Goal: Transaction & Acquisition: Purchase product/service

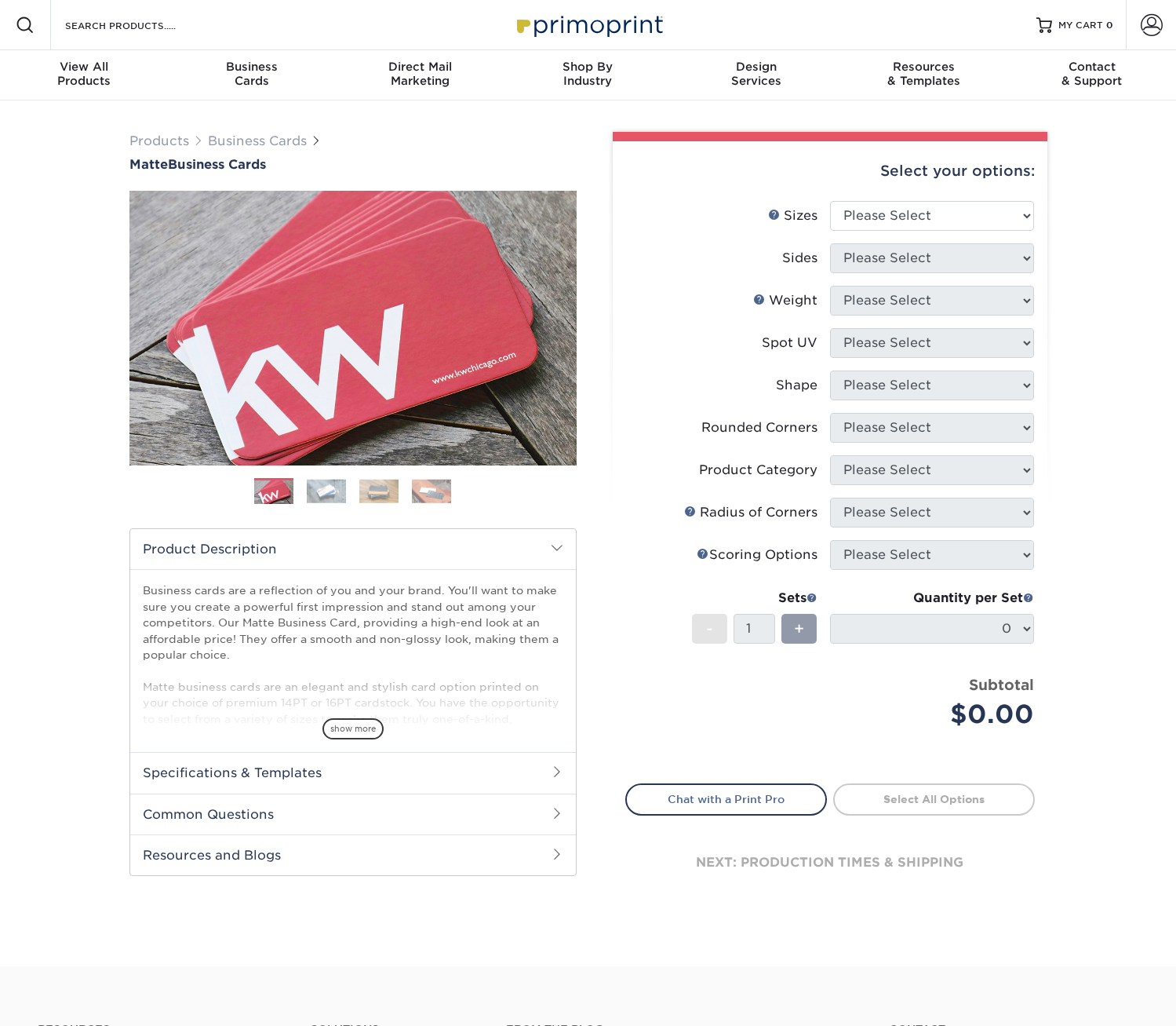
click at [546, 346] on img at bounding box center [353, 328] width 447 height 447
click at [952, 215] on select "Please Select 1.5" x 3.5" - Mini 1.75" x 3.5" - Mini 2" x 2" - Square 2" x 3" -…" at bounding box center [932, 215] width 204 height 29
select select "2.00x3.50"
click at [830, 201] on select "Please Select 1.5" x 3.5" - Mini 1.75" x 3.5" - Mini 2" x 2" - Square 2" x 3" -…" at bounding box center [932, 215] width 204 height 29
click at [952, 267] on select "Please Select Print Both Sides Print Front Only" at bounding box center [932, 258] width 204 height 29
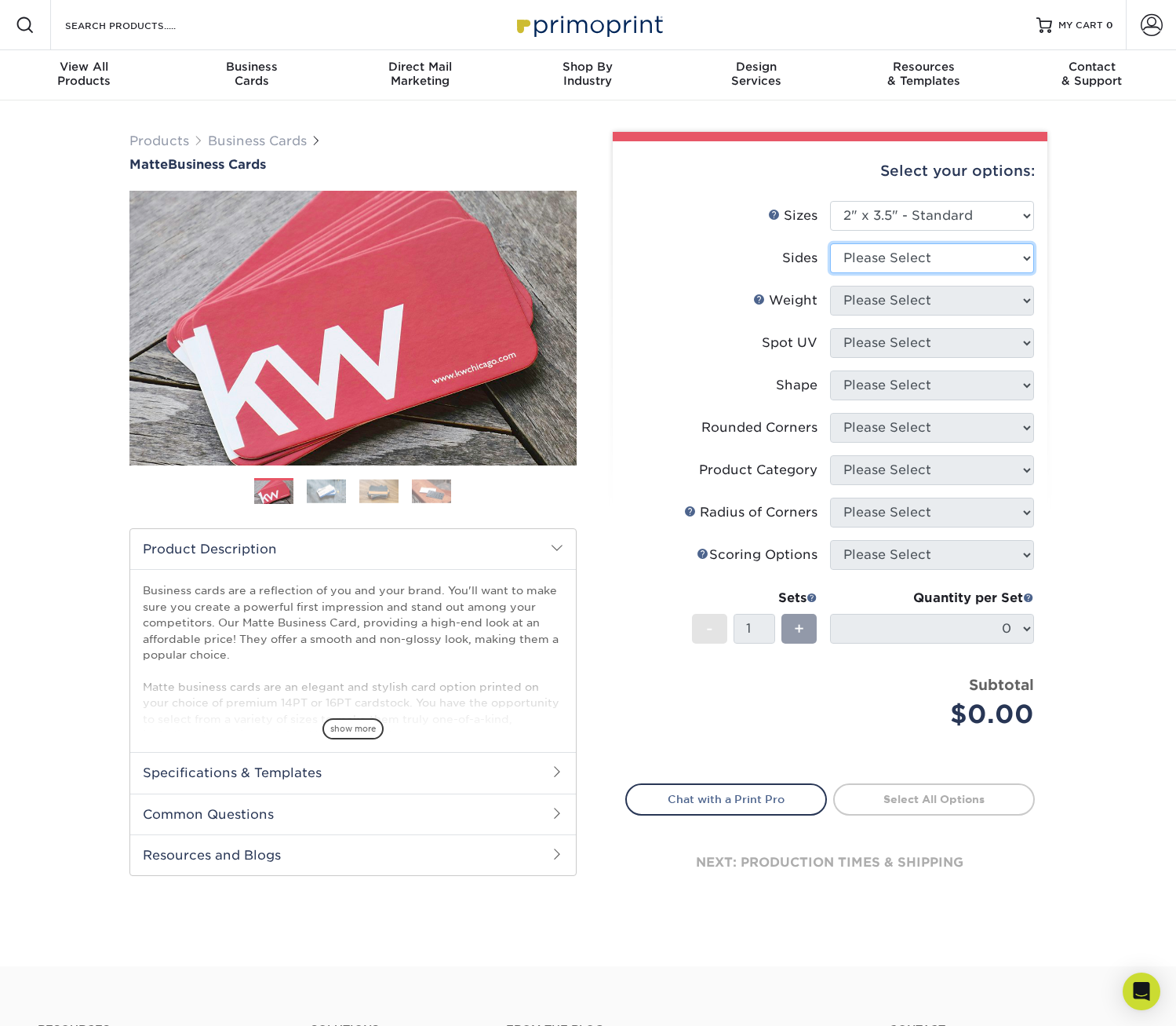
select select "13abbda7-1d64-4f25-8bb2-c179b224825d"
click at [830, 243] on select "Please Select Print Both Sides Print Front Only" at bounding box center [932, 258] width 204 height 29
click at [945, 292] on select "Please Select 16PT 14PT" at bounding box center [932, 300] width 204 height 29
select select "16PT"
click at [830, 285] on select "Please Select 16PT 14PT" at bounding box center [932, 300] width 204 height 29
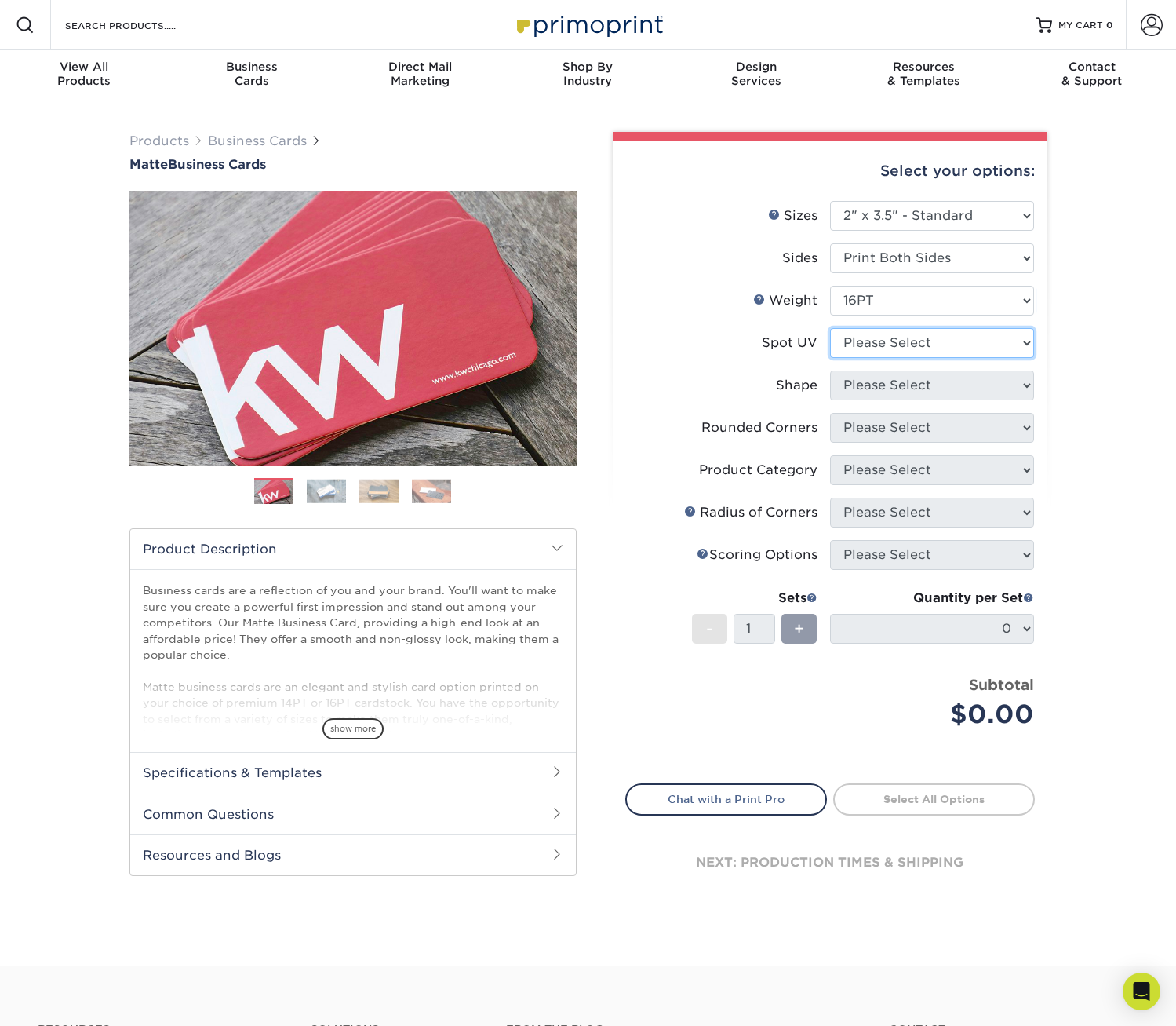
click at [952, 338] on select "Please Select No Spot UV Front and Back (Both Sides) Front Only Back Only" at bounding box center [932, 343] width 204 height 29
select select "3"
click at [830, 328] on select "Please Select No Spot UV Front and Back (Both Sides) Front Only Back Only" at bounding box center [932, 343] width 204 height 29
click at [0, 0] on select at bounding box center [0, 0] width 0 height 0
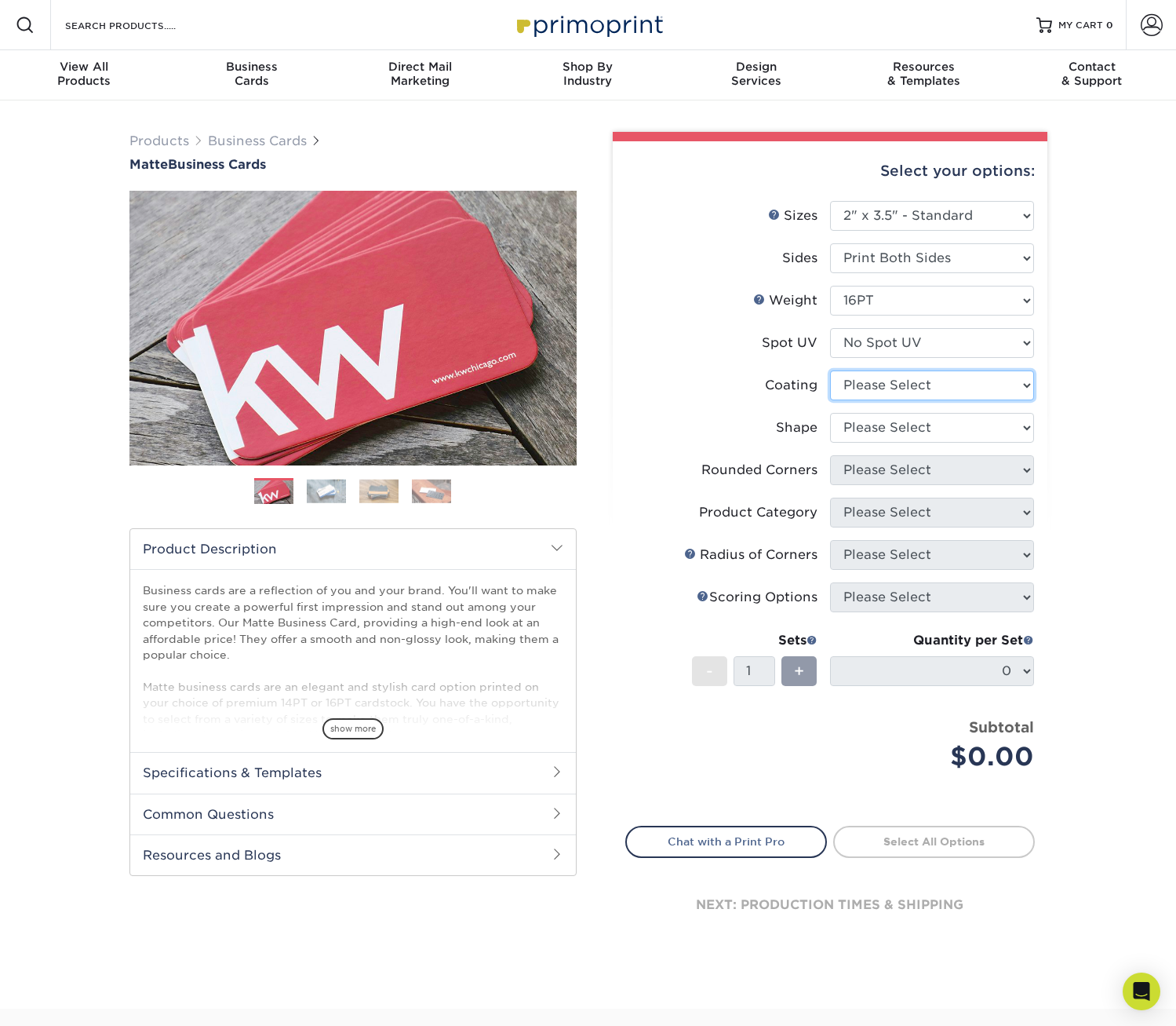
select select "121bb7b5-3b4d-429f-bd8d-bbf80e953313"
click at [830, 370] on select at bounding box center [932, 385] width 204 height 29
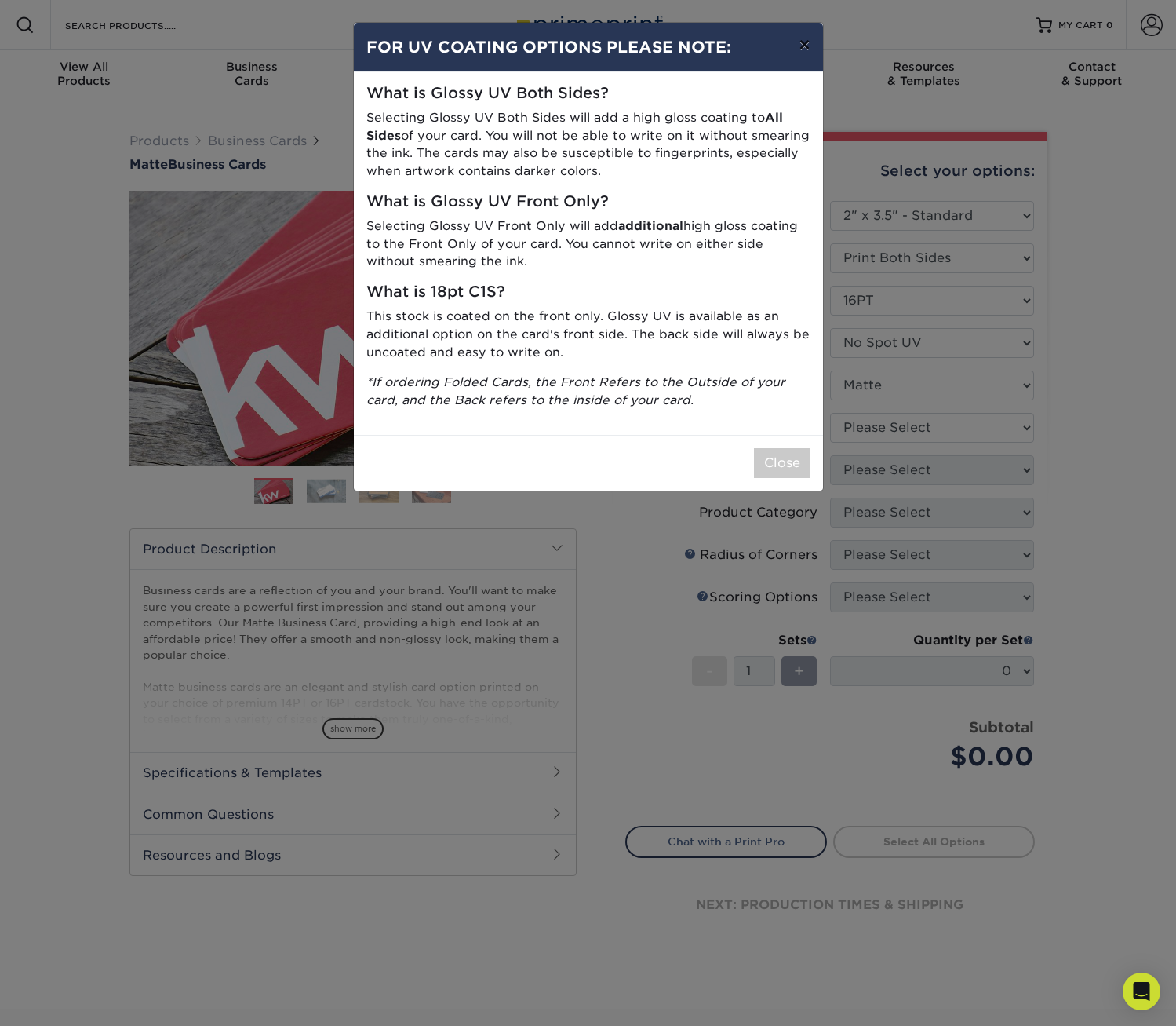
click at [804, 53] on button "×" at bounding box center [804, 44] width 36 height 44
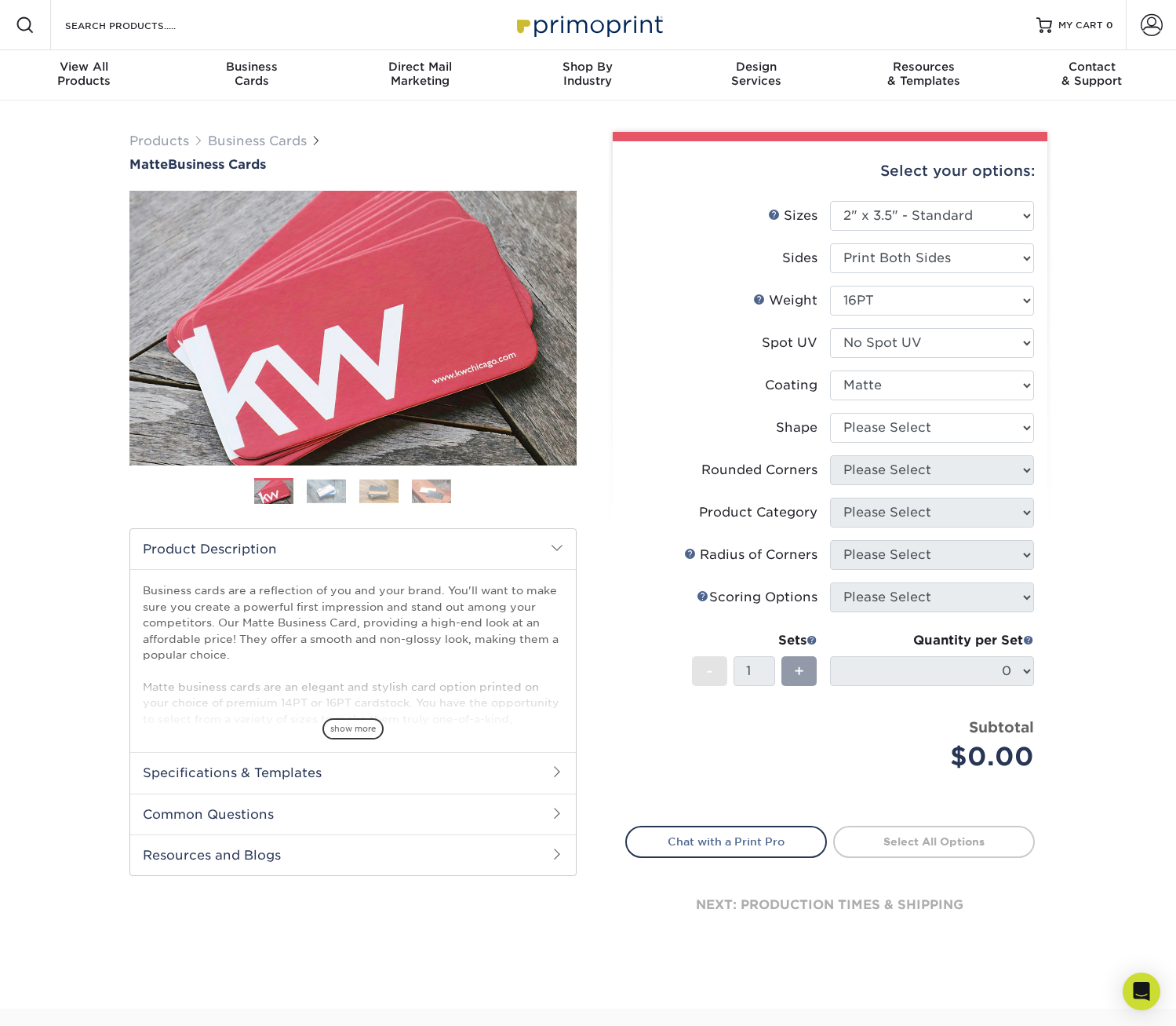
click at [1042, 470] on div "Select your options: Sizes Help Sizes Please Select 1.5" x 3.5" - Mini 1.75" x …" at bounding box center [830, 553] width 435 height 824
click at [999, 407] on li "Coating" at bounding box center [830, 391] width 408 height 42
click at [999, 420] on select "Please Select Standard Oval" at bounding box center [932, 427] width 204 height 29
select select "standard"
click at [830, 413] on select "Please Select Standard Oval" at bounding box center [932, 427] width 204 height 29
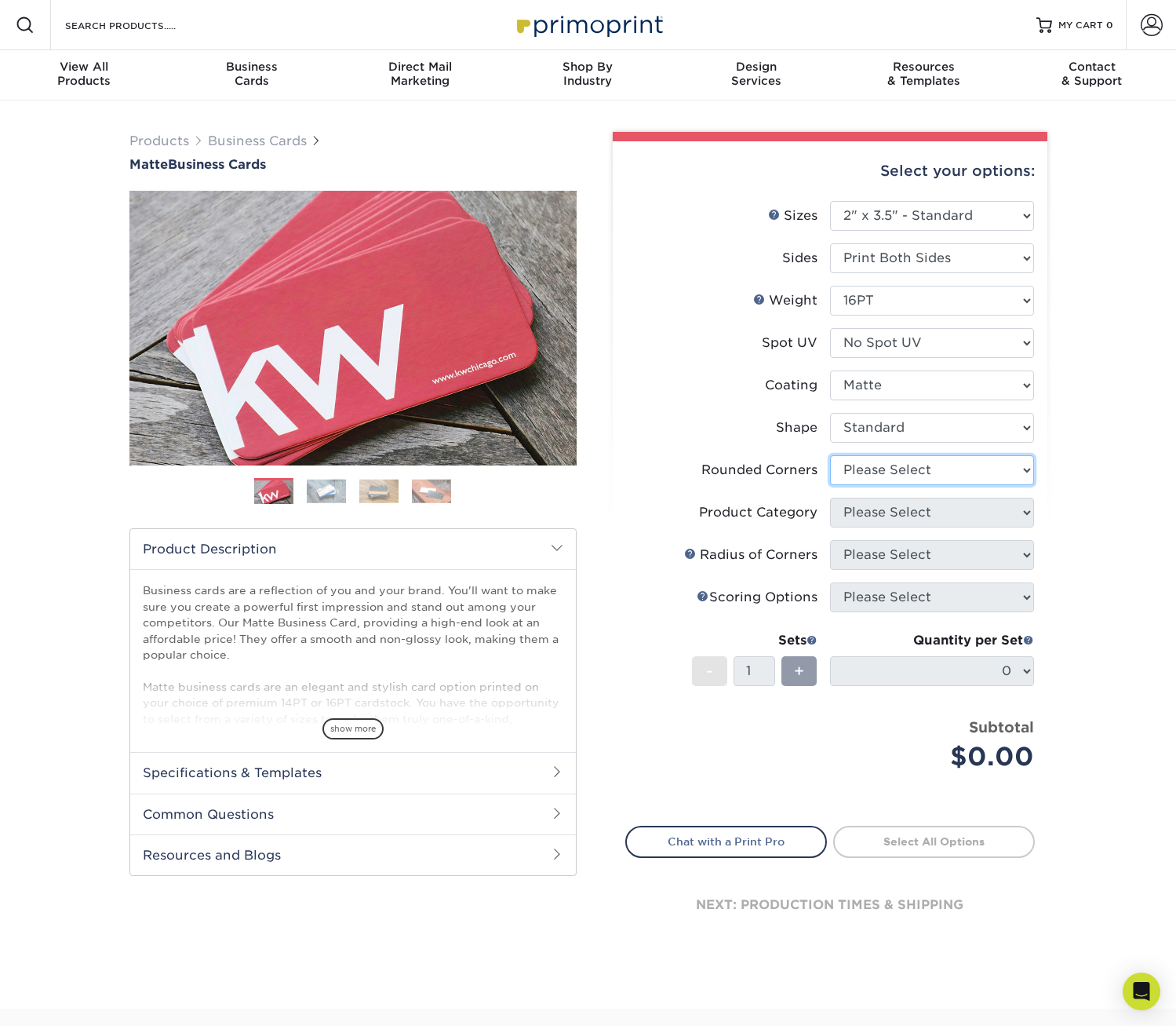
click at [983, 461] on select "Please Select Yes - Round 2 Corners Yes - Round 4 Corners No" at bounding box center [932, 470] width 204 height 29
select select "0"
click at [830, 455] on select "Please Select Yes - Round 2 Corners Yes - Round 4 Corners No" at bounding box center [932, 470] width 204 height 29
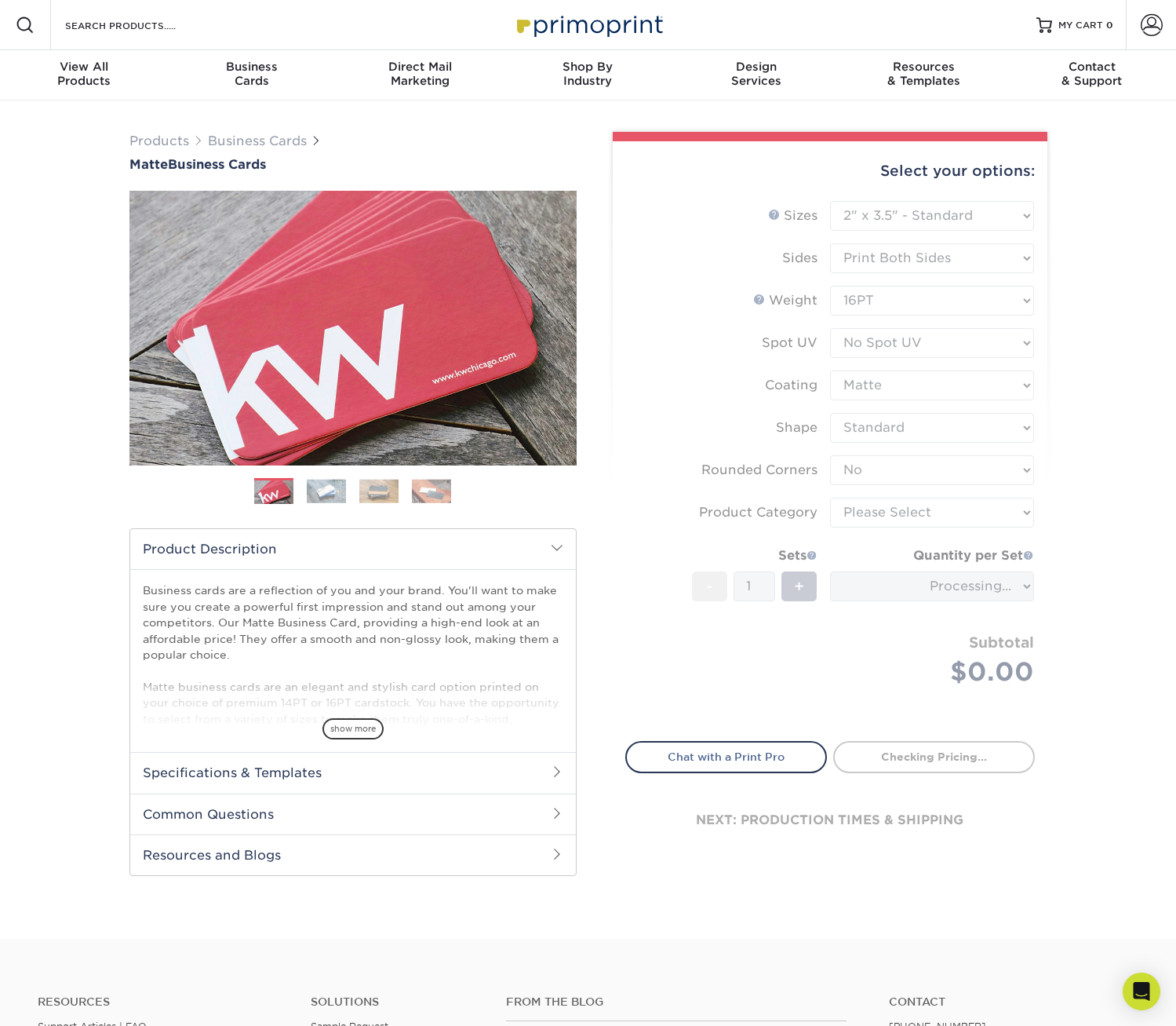
click at [978, 513] on form "Sizes Help Sizes Please Select 1.5" x 3.5" - Mini 1.75" x 3.5" - Mini 2" x 2" -…" at bounding box center [830, 461] width 410 height 522
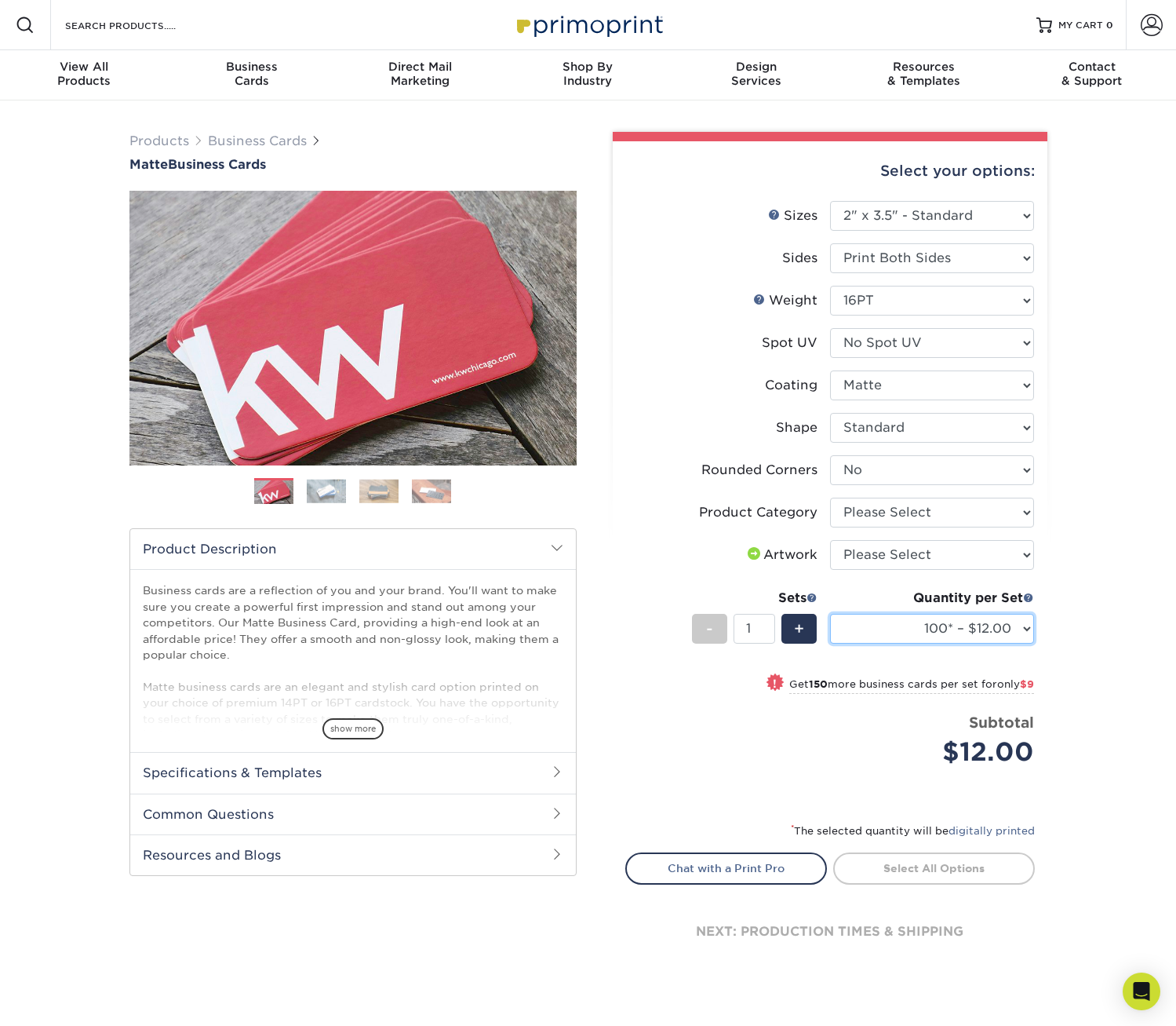
click at [994, 631] on select "100* – $12.00 250* – $21.00 500 – $42.00 1000 – $53.00 (free shipping*) 2500 – …" at bounding box center [932, 629] width 204 height 29
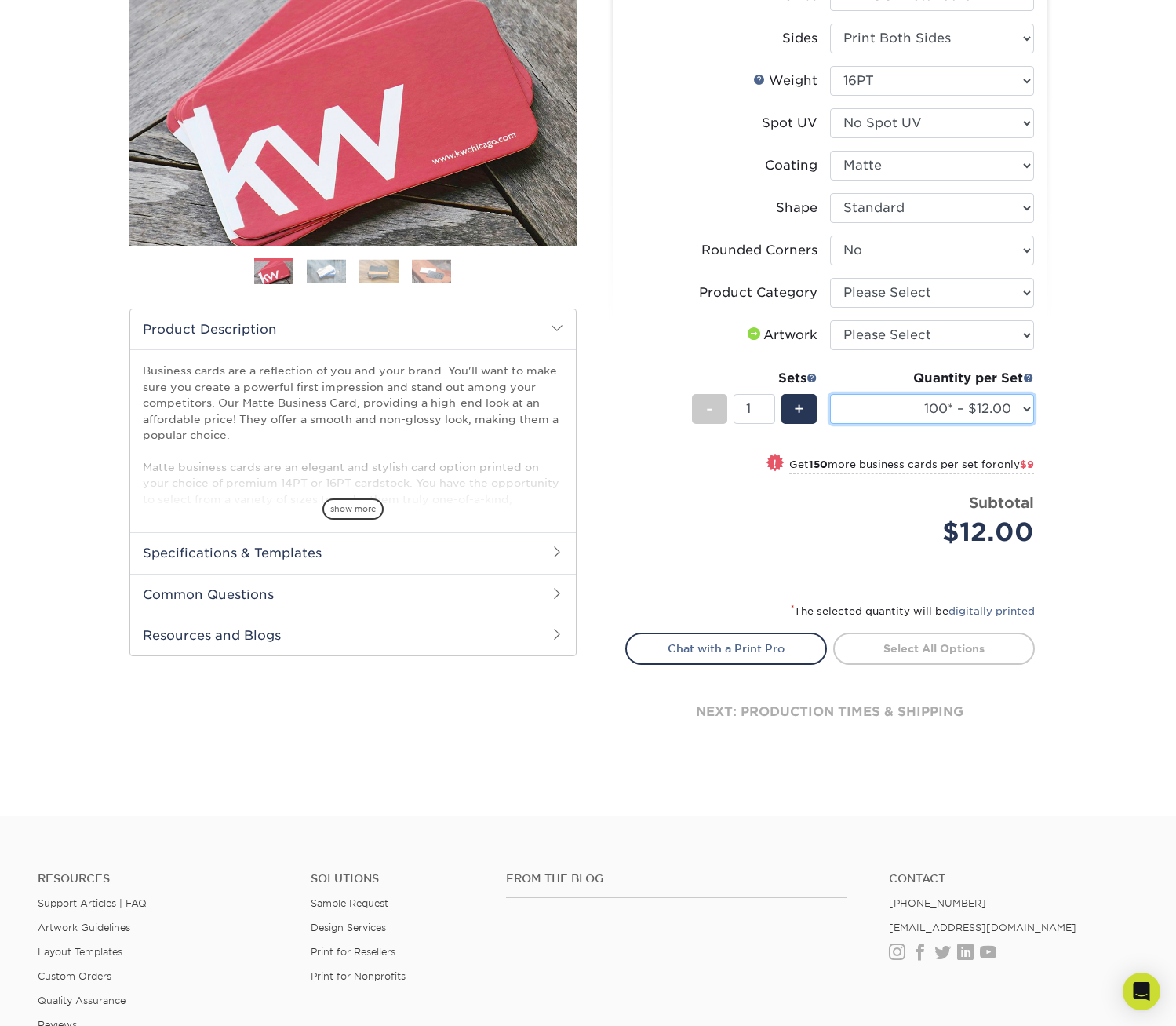
scroll to position [209, 0]
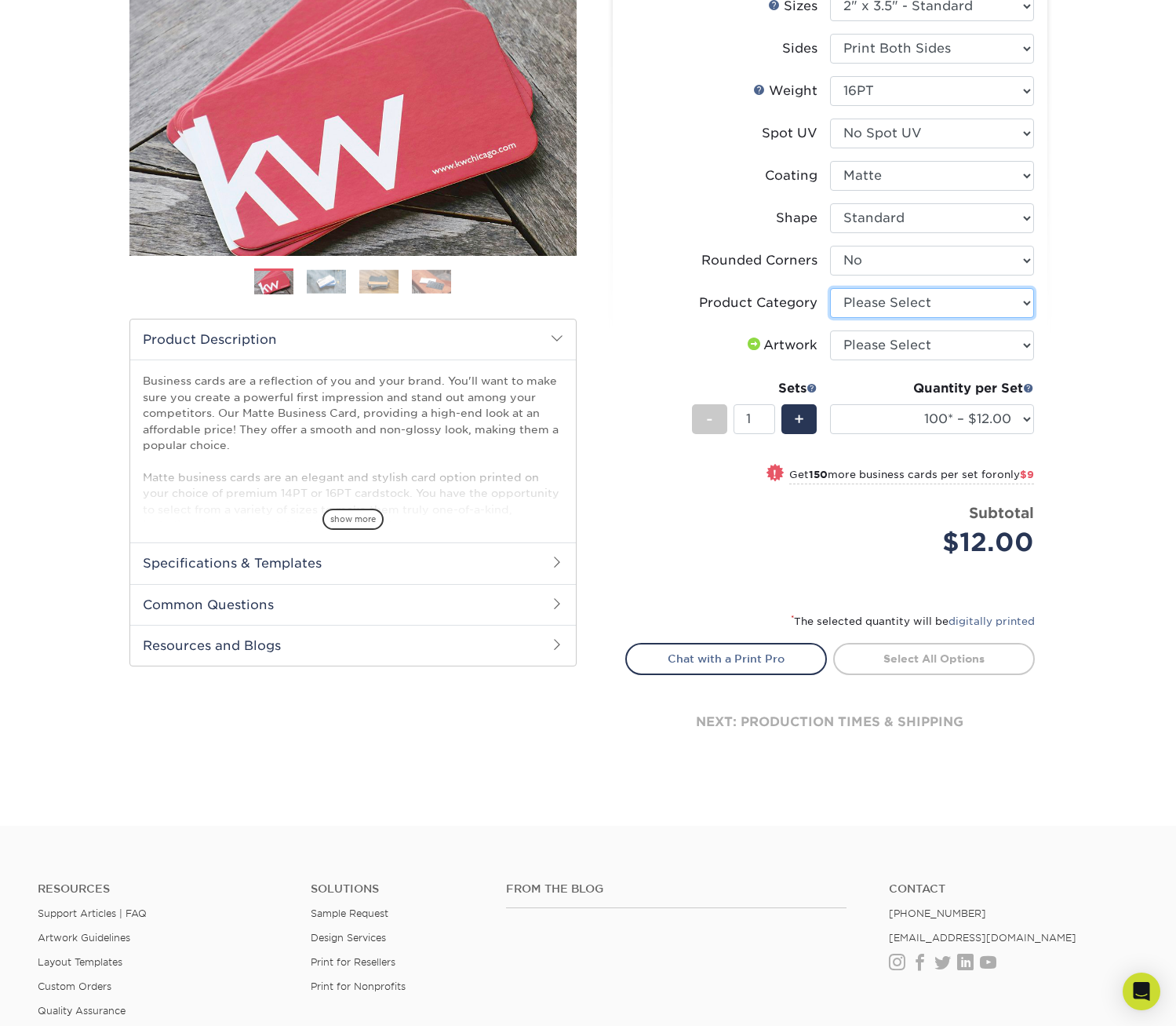
click at [928, 305] on select "Please Select Business Cards" at bounding box center [932, 303] width 204 height 29
select select "3b5148f1-0588-4f88-a218-97bcfdce65c1"
click at [830, 288] on select "Please Select Business Cards" at bounding box center [932, 303] width 204 height 29
click at [924, 337] on select "Please Select I will upload files I need a design - $100" at bounding box center [932, 345] width 204 height 29
select select "upload"
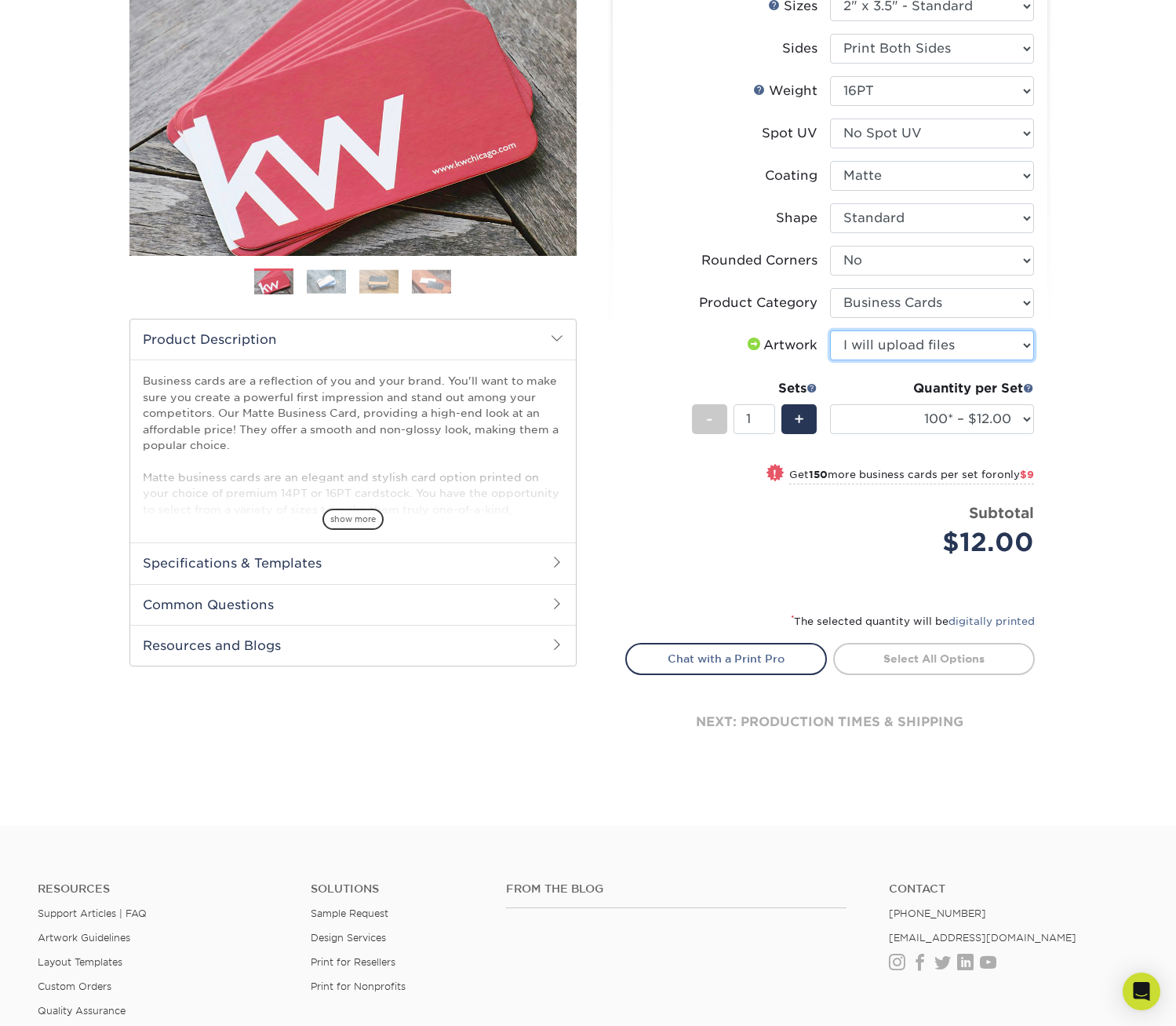
click at [830, 330] on select "Please Select I will upload files I need a design - $100" at bounding box center [932, 345] width 204 height 29
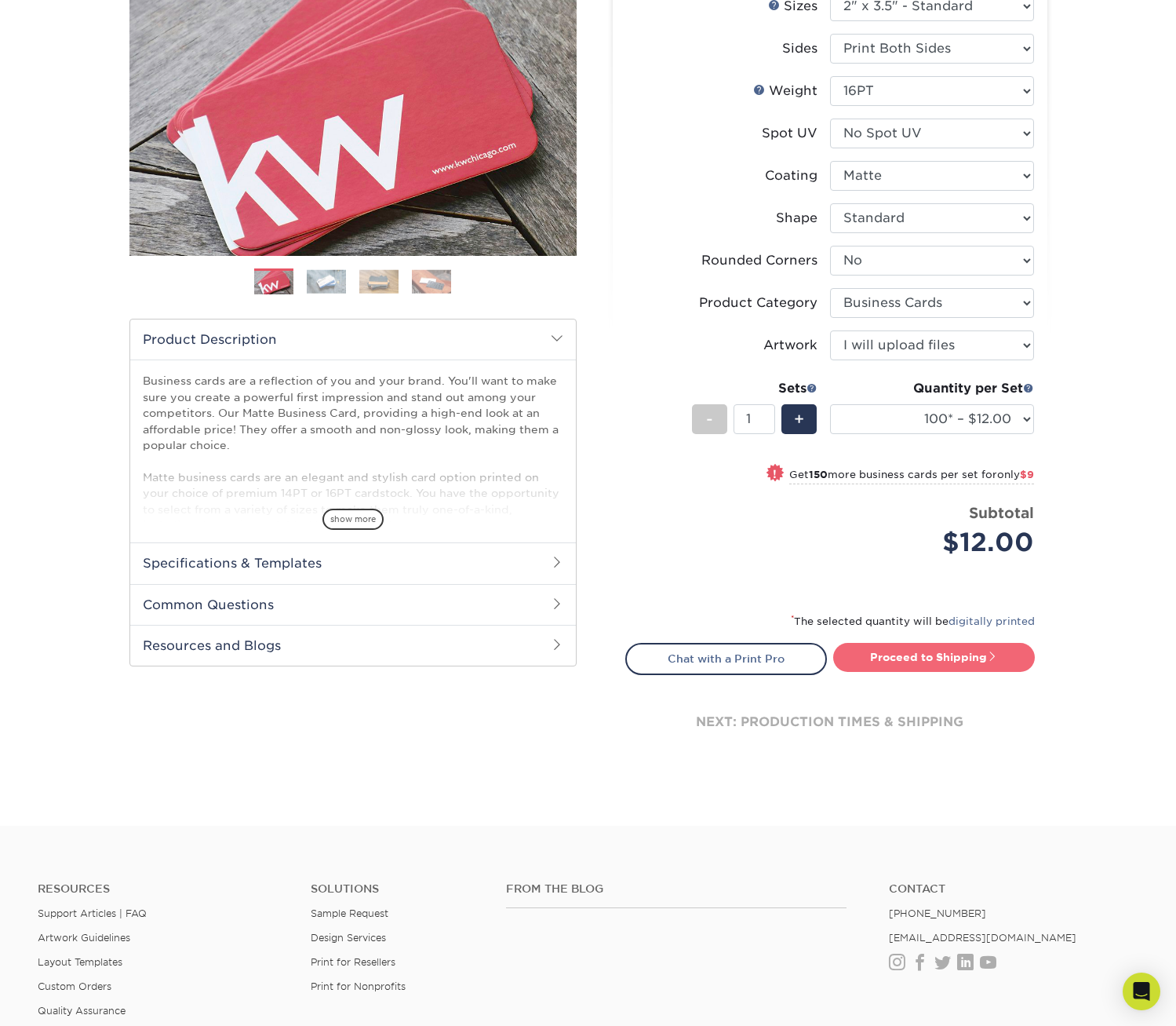
click at [883, 655] on link "Proceed to Shipping" at bounding box center [934, 657] width 201 height 29
type input "Set 1"
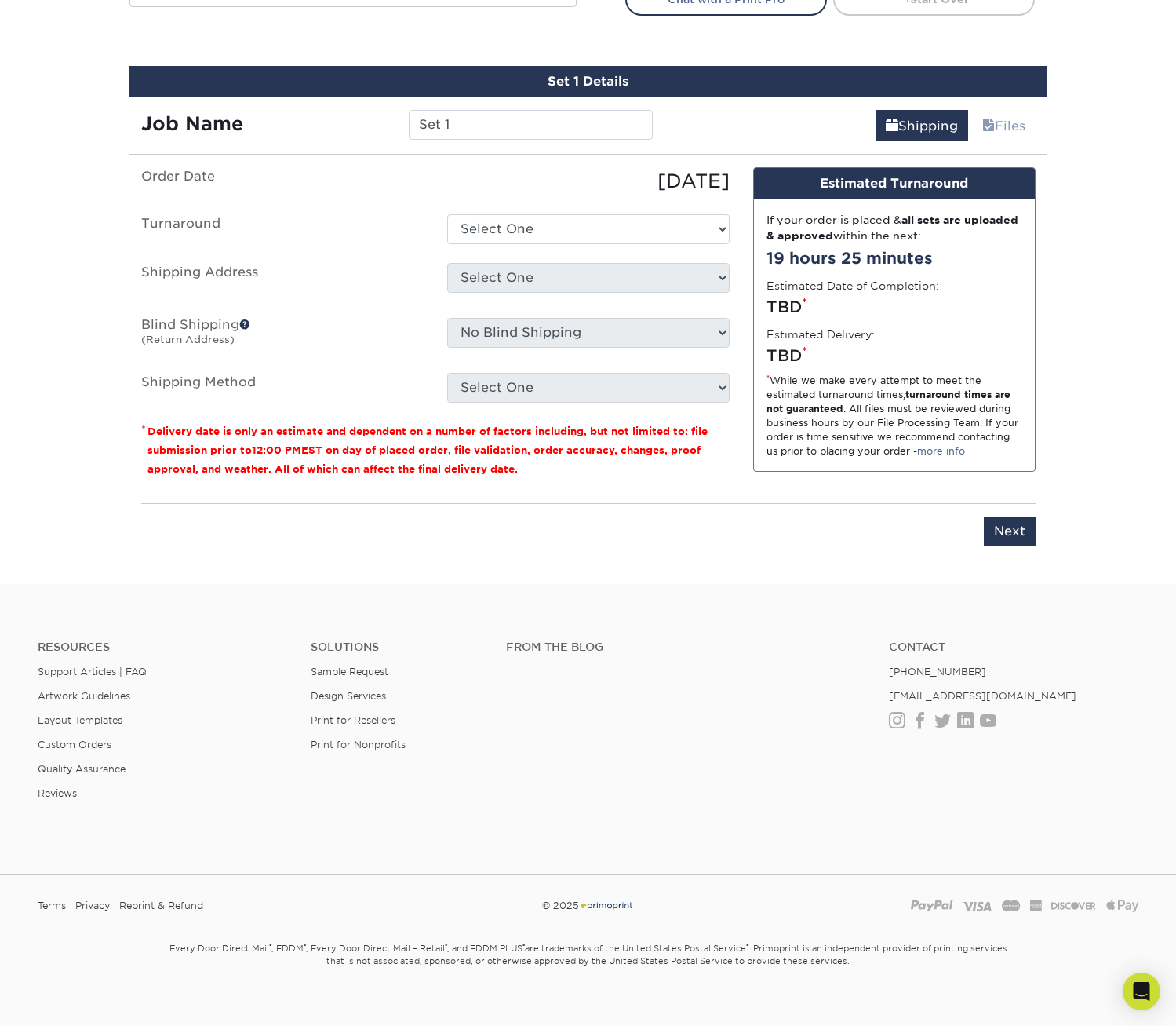
scroll to position [886, 0]
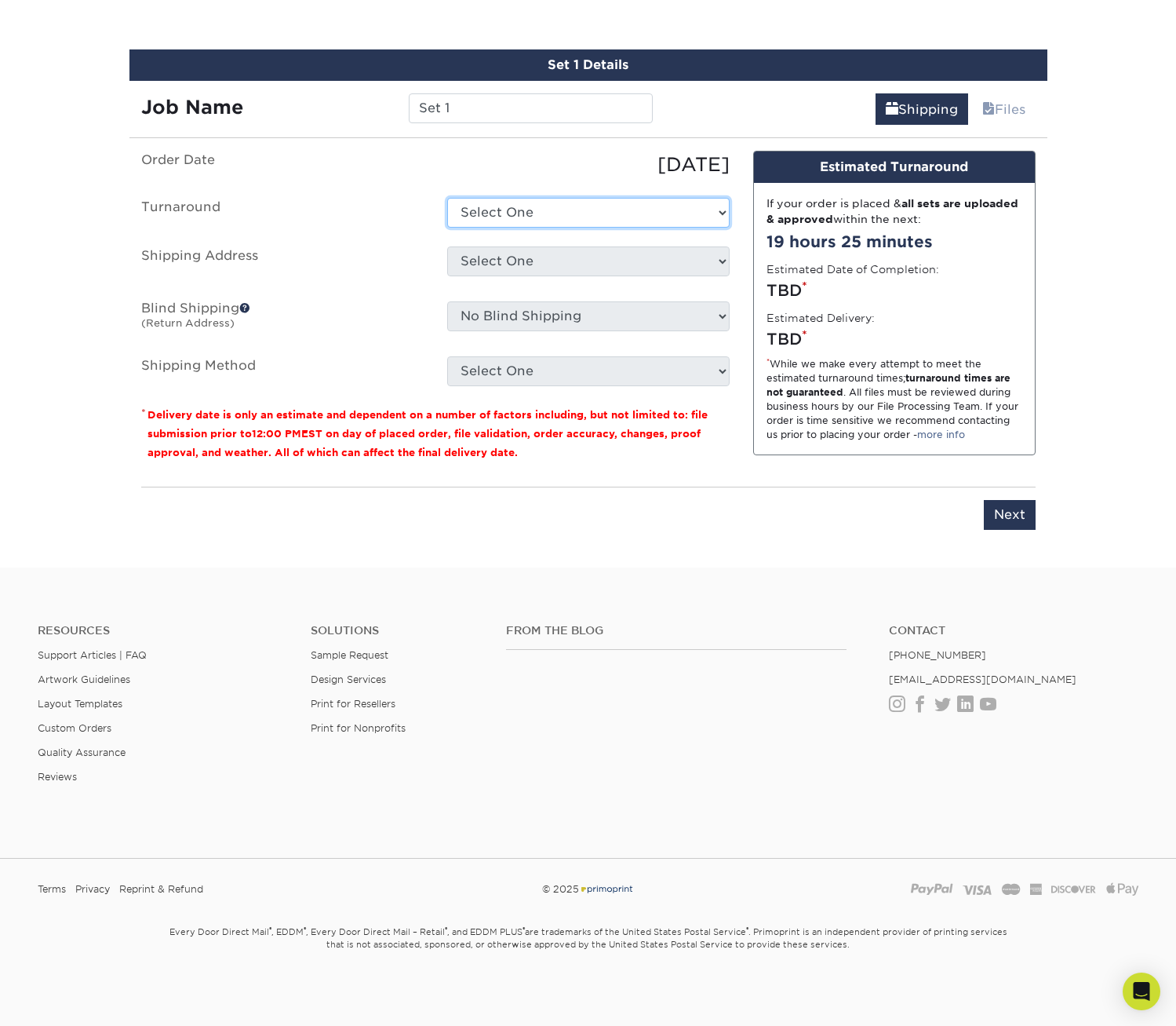
click at [651, 211] on select "Select One 2-4 Business Days 2 Day Next Business Day" at bounding box center [588, 213] width 283 height 29
click at [447, 198] on select "Select One 2-4 Business Days 2 Day Next Business Day" at bounding box center [588, 213] width 283 height 29
click at [649, 219] on select "Select One 2-4 Business Days 2 Day Next Business Day" at bounding box center [588, 213] width 283 height 29
select select "64c822c2-3af2-41d2-bec4-d4207c89befa"
click at [447, 198] on select "Select One 2-4 Business Days 2 Day Next Business Day" at bounding box center [588, 213] width 283 height 29
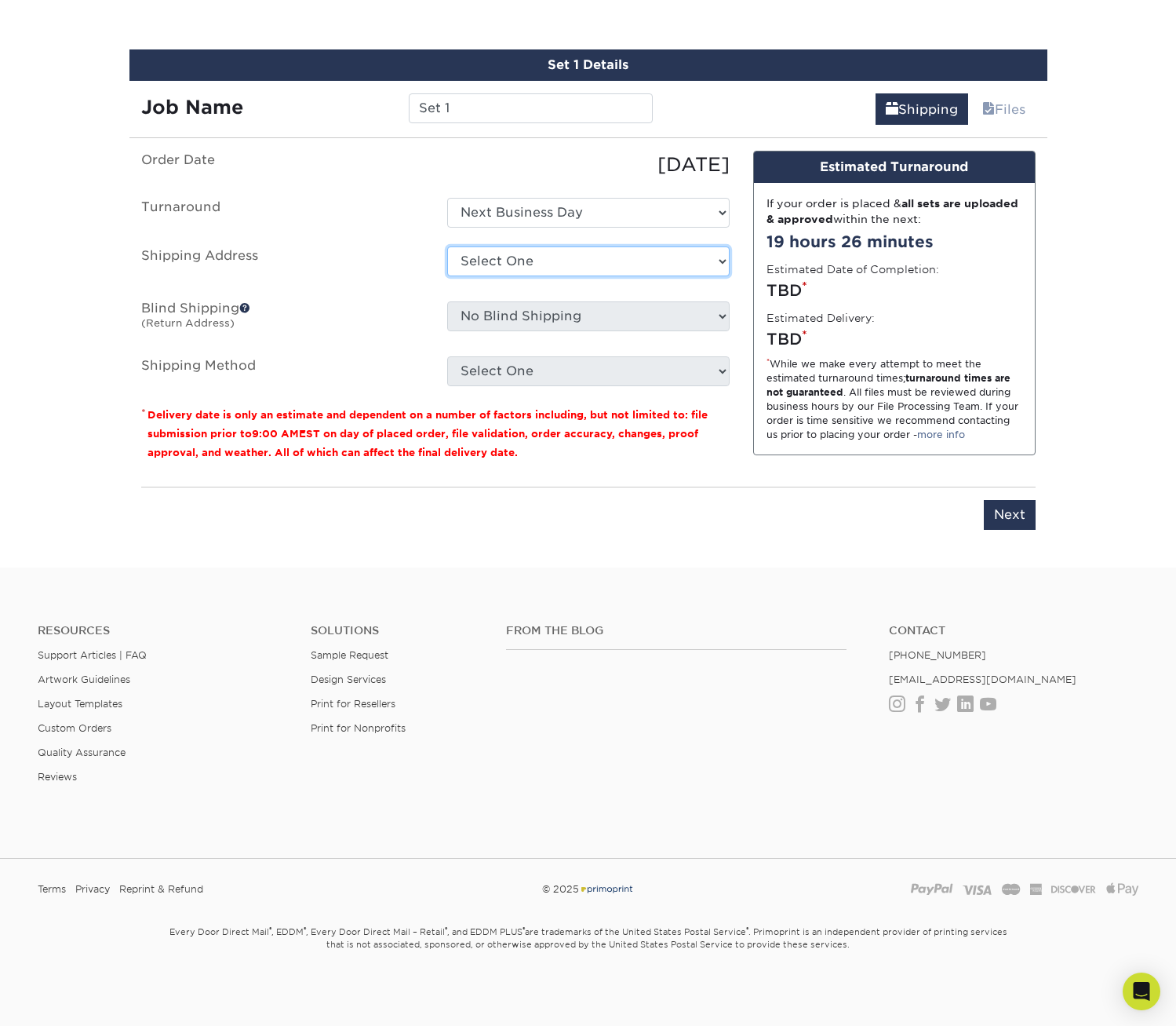
click at [632, 260] on select "Select One + Add New Address - Login" at bounding box center [588, 261] width 283 height 29
select select "newaddress"
click at [447, 247] on select "Select One + Add New Address - Login" at bounding box center [588, 261] width 283 height 29
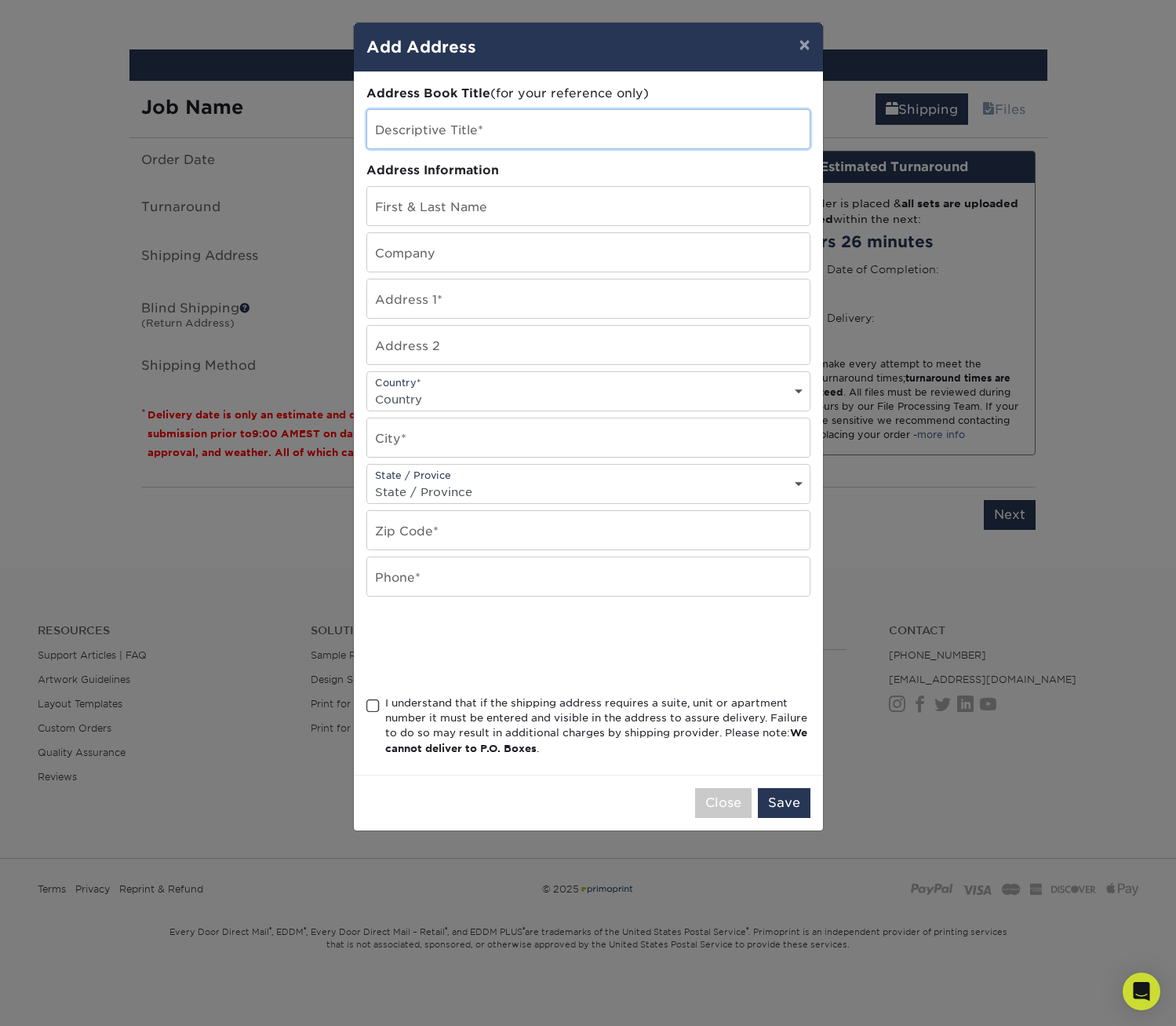
click at [609, 131] on input "text" at bounding box center [589, 129] width 443 height 38
type input "Home"
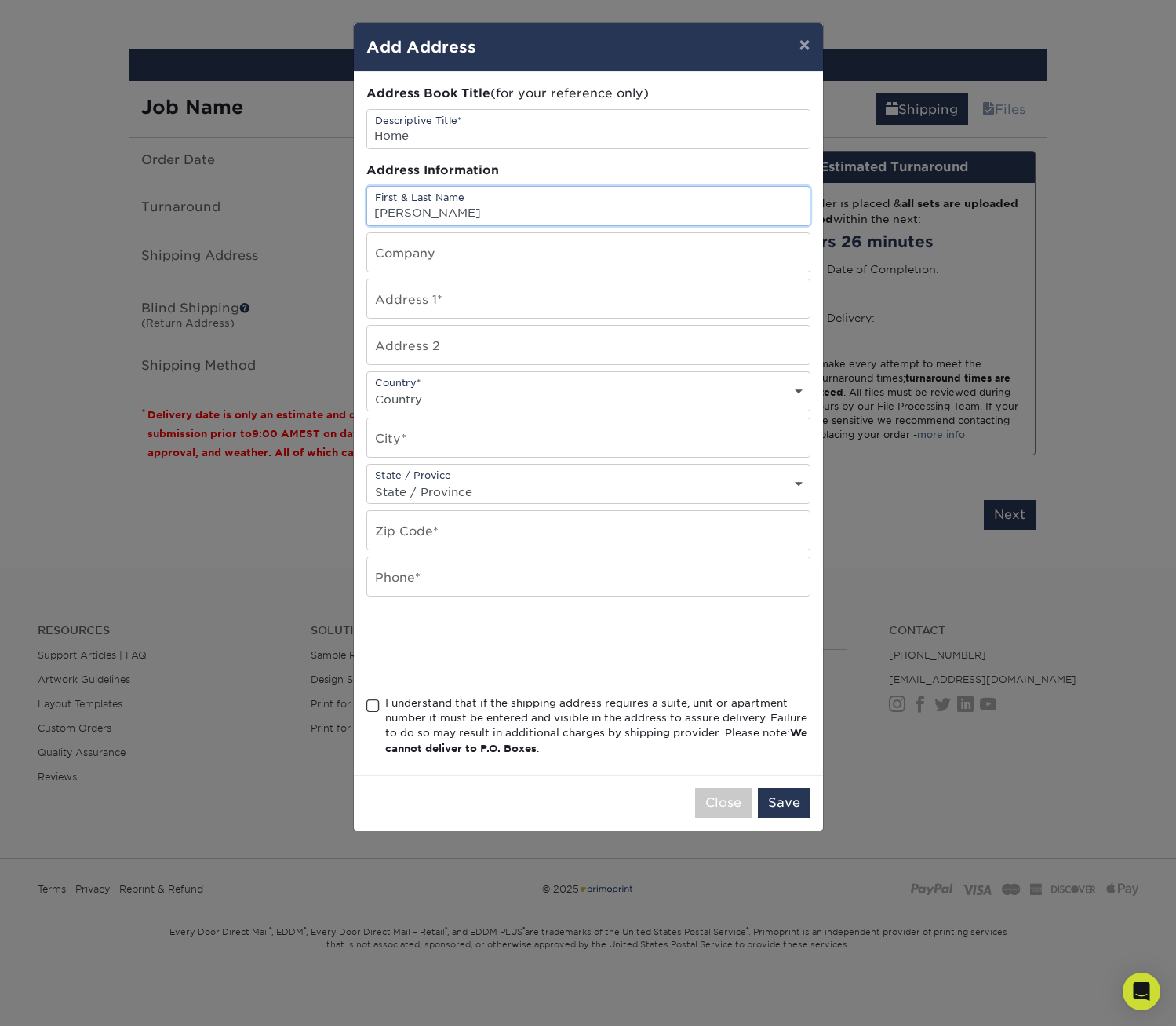
scroll to position [0, 0]
type input "[PERSON_NAME]"
type input "[STREET_ADDRESS]"
type input "2A"
select select "US"
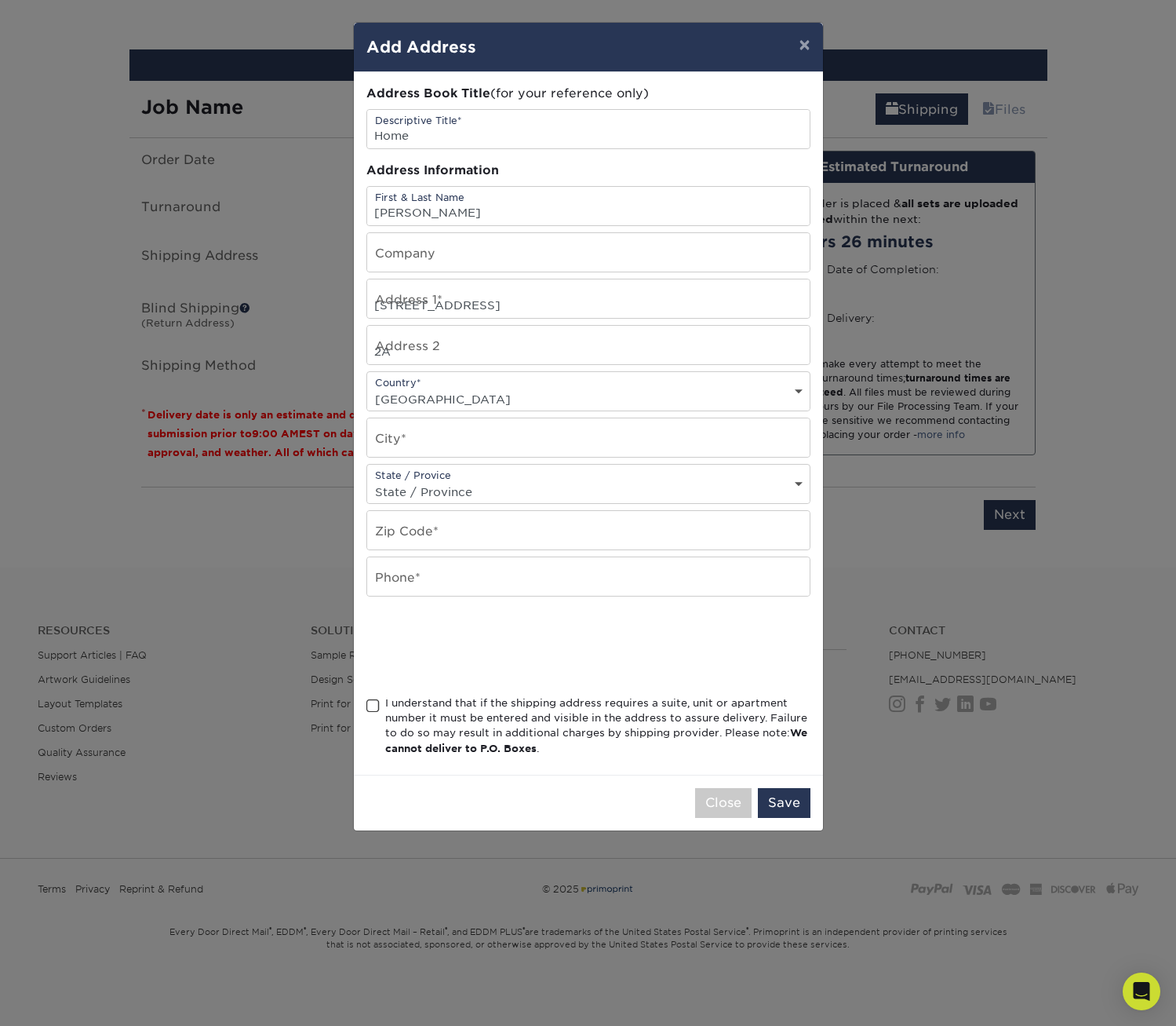
type input "The Bronx"
select select "NY"
type input "10463"
type input "3479200232"
click at [373, 708] on span at bounding box center [373, 706] width 13 height 15
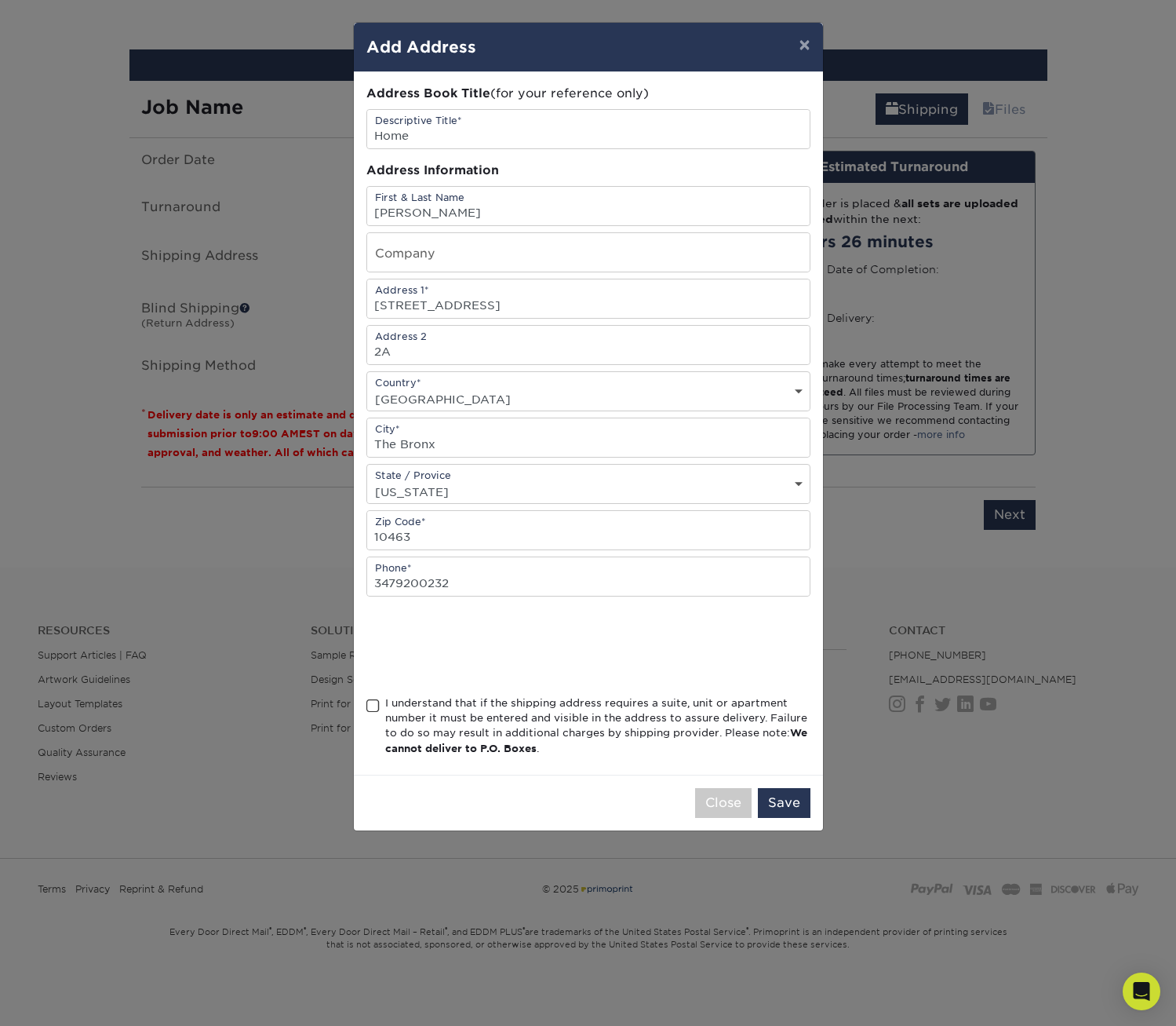
click at [0, 0] on input "I understand that if the shipping address requires a suite, unit or apartment n…" at bounding box center [0, 0] width 0 height 0
click at [768, 794] on button "Save" at bounding box center [784, 803] width 53 height 29
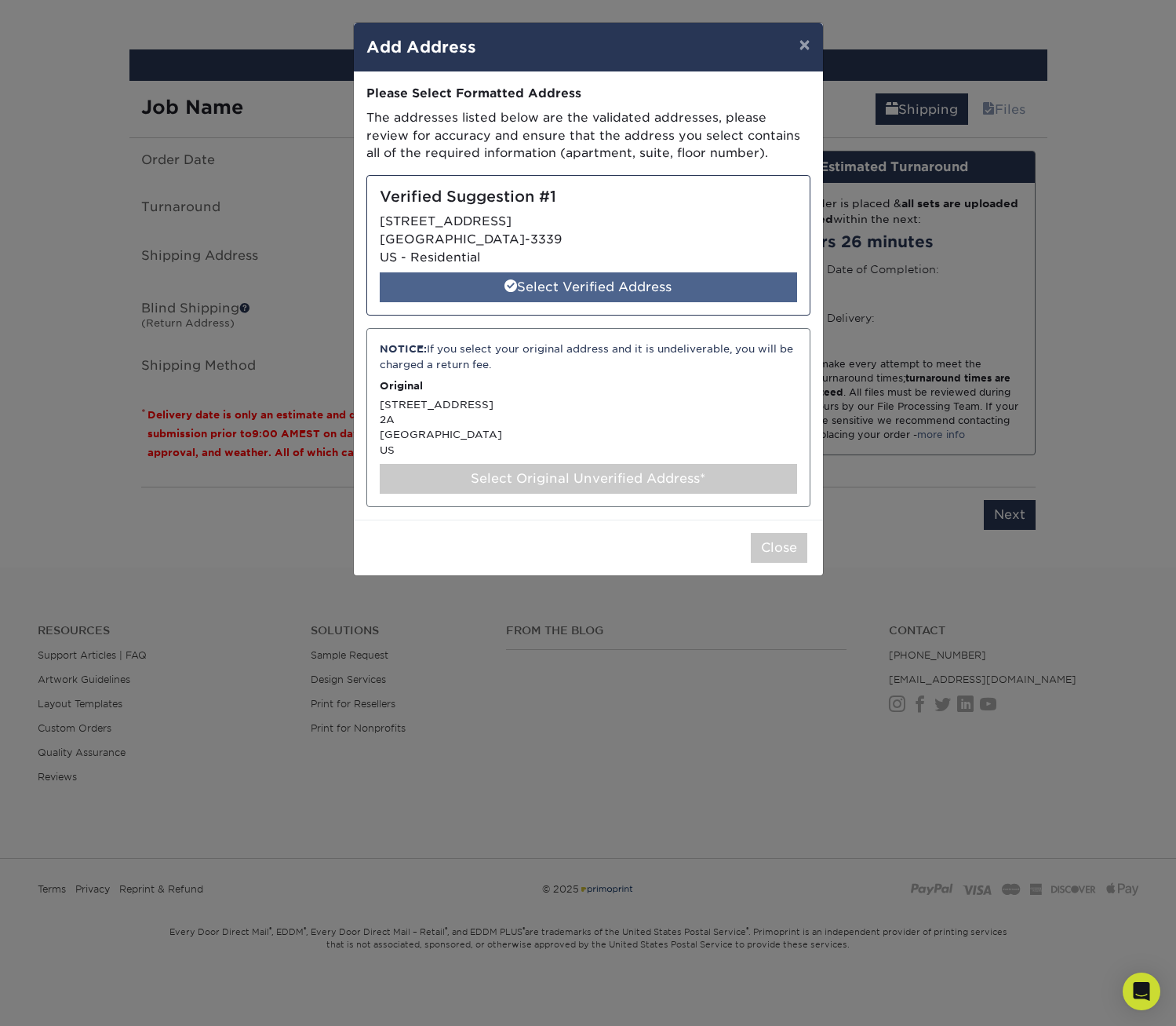
click at [670, 286] on div "Select Verified Address" at bounding box center [588, 287] width 418 height 29
select select "286888"
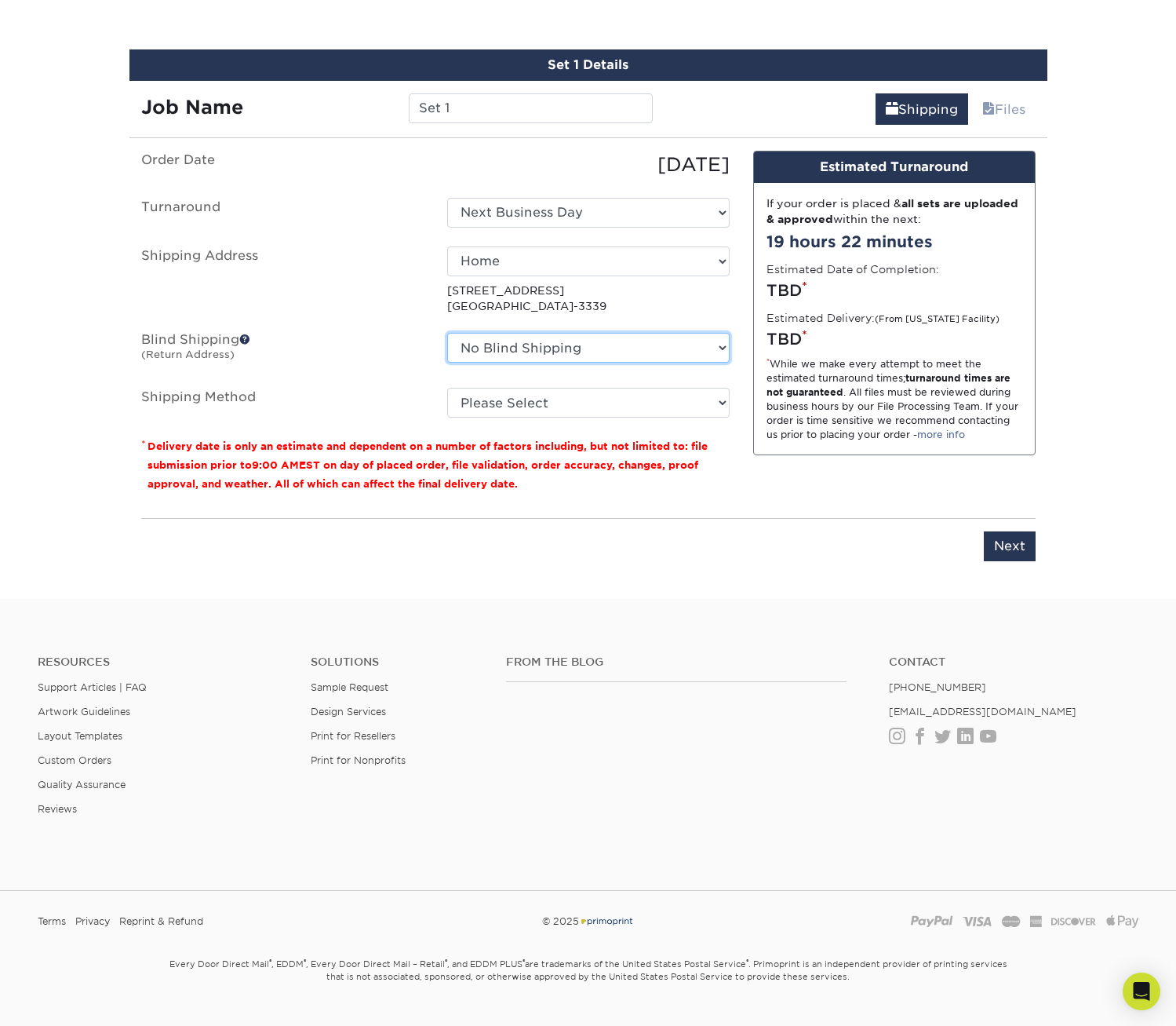
click at [681, 340] on select "No Blind Shipping + Add New Address" at bounding box center [588, 348] width 283 height 29
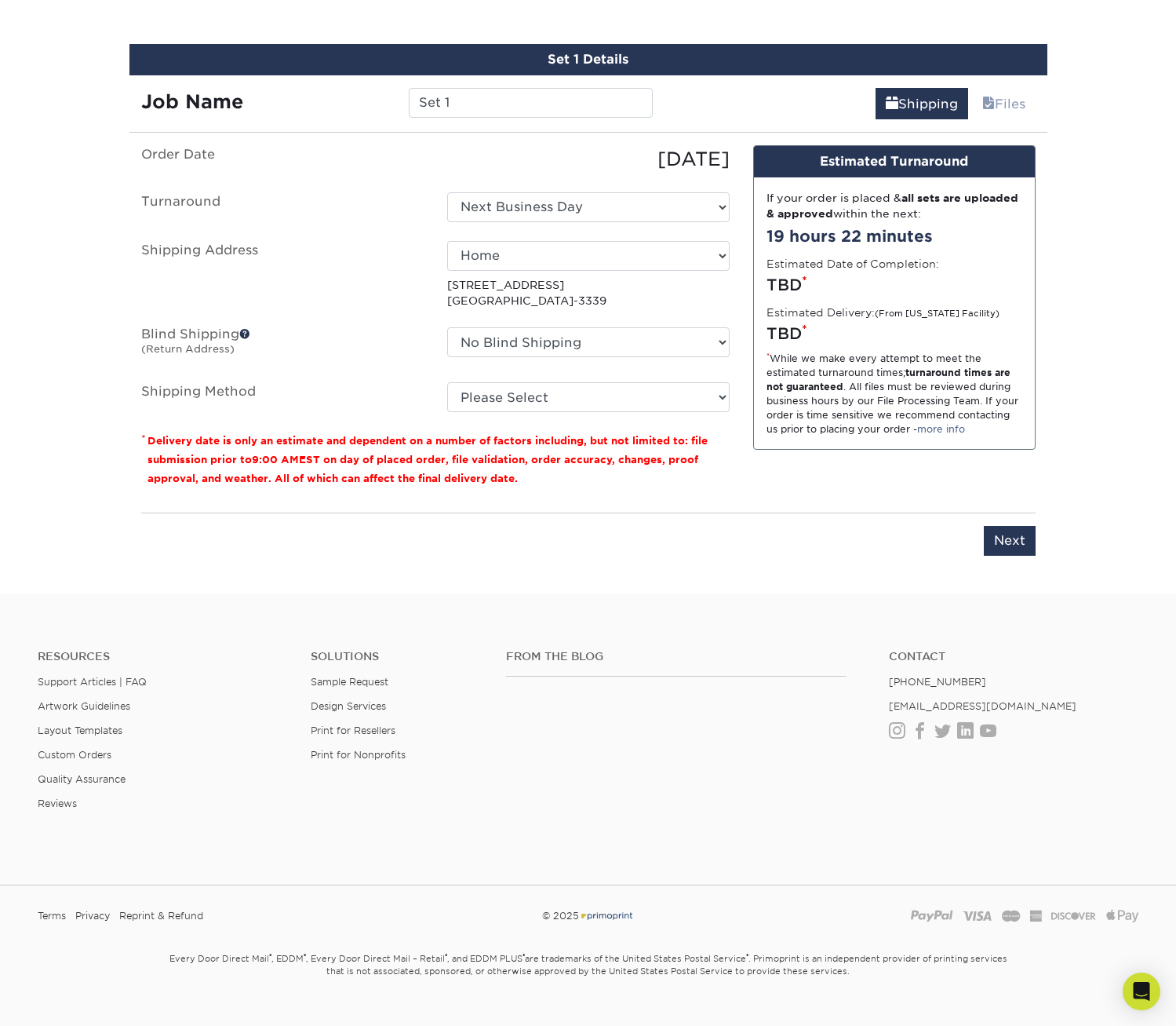
click at [252, 335] on label "Blind Shipping (Return Address)" at bounding box center [283, 345] width 306 height 36
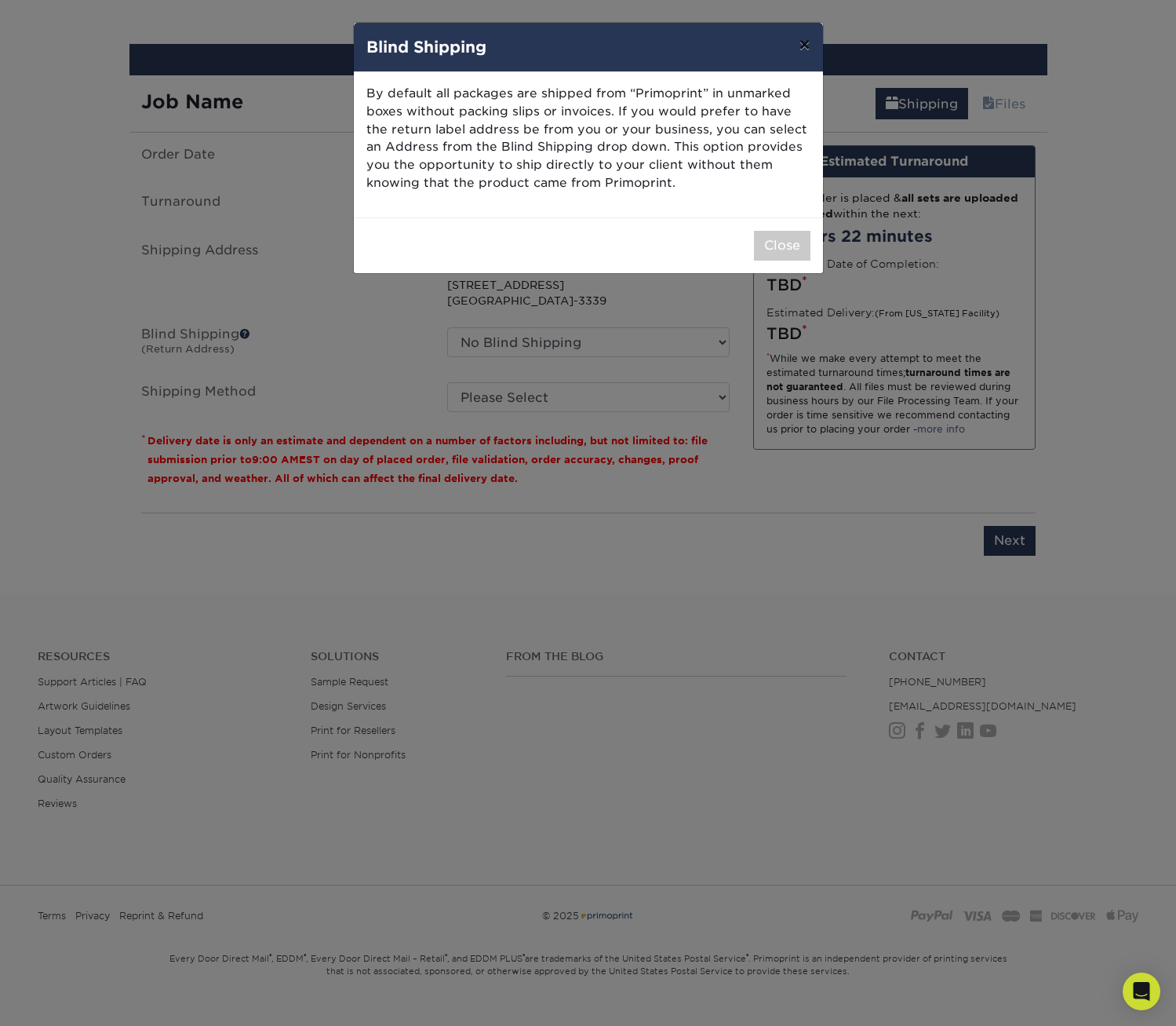
click at [803, 42] on button "×" at bounding box center [804, 44] width 36 height 44
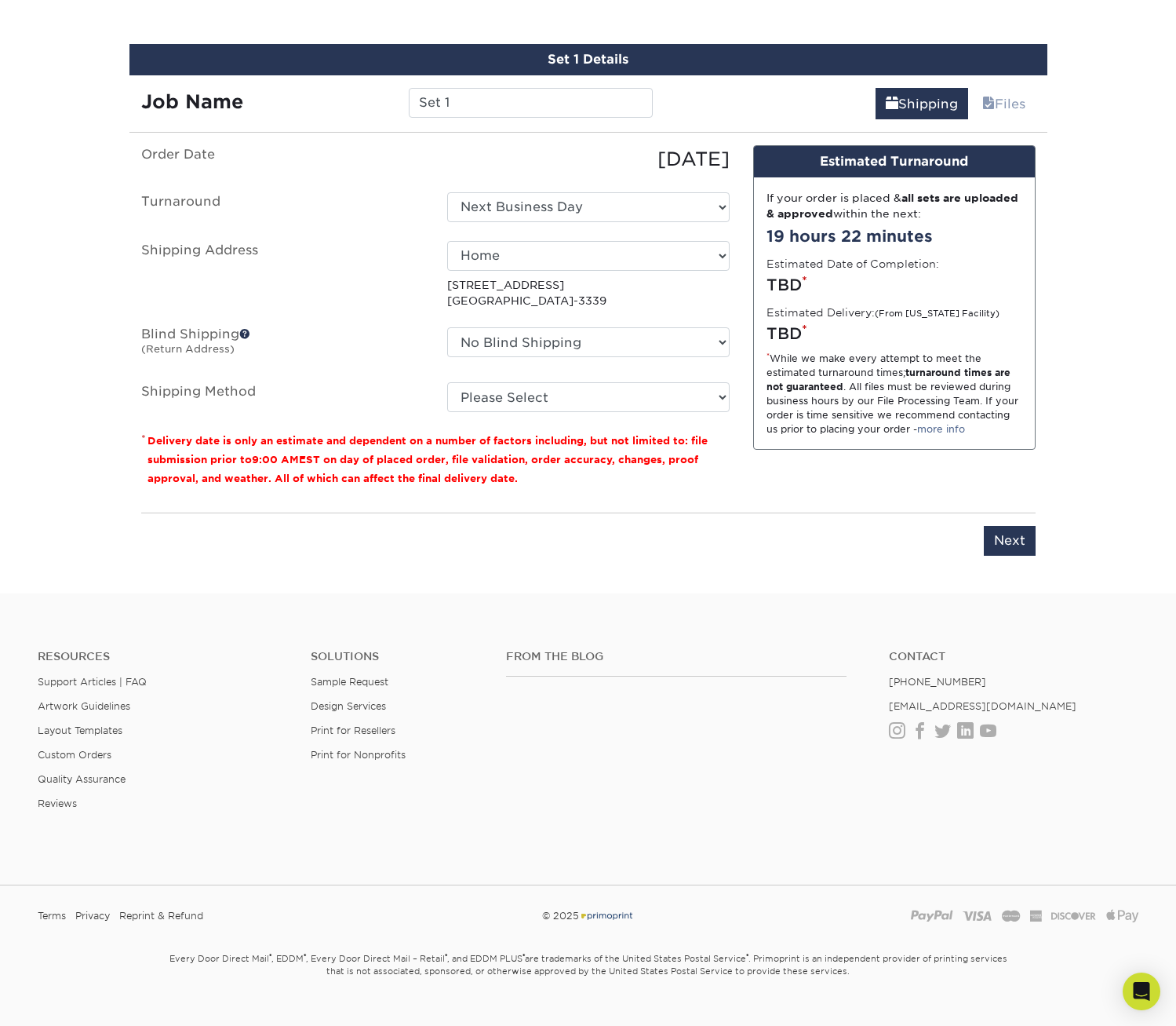
click at [655, 382] on div "Please Select Ground Shipping (+$7.84) 3 Day Shipping Service (+$20.07) 2 Day A…" at bounding box center [589, 397] width 306 height 29
click at [654, 389] on select "Please Select Ground Shipping (+$7.84) 3 Day Shipping Service (+$20.07) 2 Day A…" at bounding box center [588, 397] width 283 height 29
click at [447, 382] on select "Please Select Ground Shipping (+$7.84) 3 Day Shipping Service (+$20.07) 2 Day A…" at bounding box center [588, 397] width 283 height 29
click at [660, 394] on select "Please Select Ground Shipping (+$7.84) 3 Day Shipping Service (+$20.07) 2 Day A…" at bounding box center [588, 397] width 283 height 29
click at [447, 382] on select "Please Select Ground Shipping (+$7.84) 3 Day Shipping Service (+$20.07) 2 Day A…" at bounding box center [588, 397] width 283 height 29
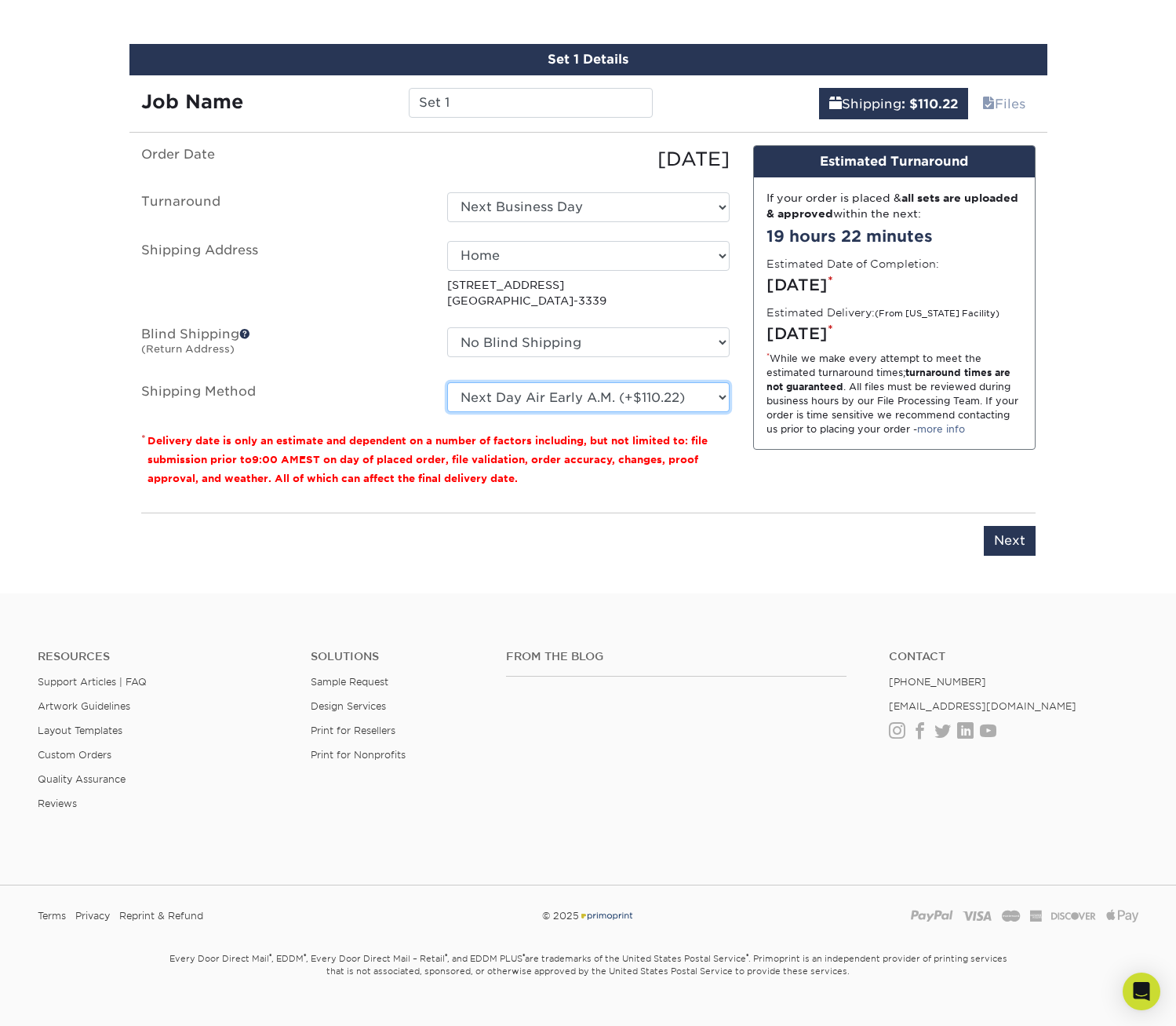
click at [669, 406] on select "Please Select Ground Shipping (+$7.84) 3 Day Shipping Service (+$20.07) 2 Day A…" at bounding box center [588, 397] width 283 height 29
click at [447, 382] on select "Please Select Ground Shipping (+$7.84) 3 Day Shipping Service (+$20.07) 2 Day A…" at bounding box center [588, 397] width 283 height 29
click at [672, 391] on select "Please Select Ground Shipping (+$7.84) 3 Day Shipping Service (+$20.07) 2 Day A…" at bounding box center [588, 397] width 283 height 29
select select "01"
click at [447, 382] on select "Please Select Ground Shipping (+$7.84) 3 Day Shipping Service (+$20.07) 2 Day A…" at bounding box center [588, 397] width 283 height 29
